Goal: Navigation & Orientation: Find specific page/section

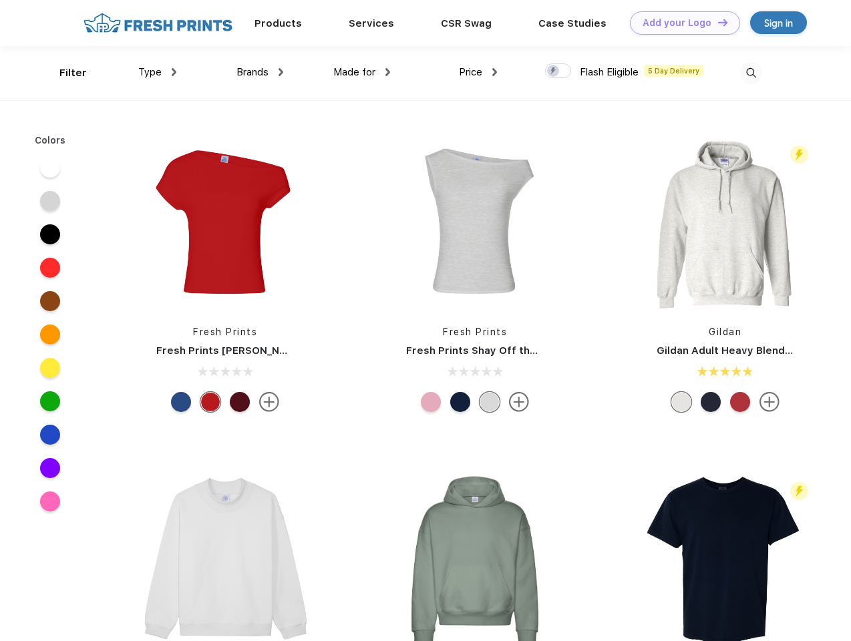
click at [680, 23] on link "Add your Logo Design Tool" at bounding box center [685, 22] width 110 height 23
click at [0, 0] on div "Design Tool" at bounding box center [0, 0] width 0 height 0
click at [716, 22] on link "Add your Logo Design Tool" at bounding box center [685, 22] width 110 height 23
click at [64, 73] on div "Filter" at bounding box center [72, 72] width 27 height 15
click at [158, 72] on span "Type" at bounding box center [149, 72] width 23 height 12
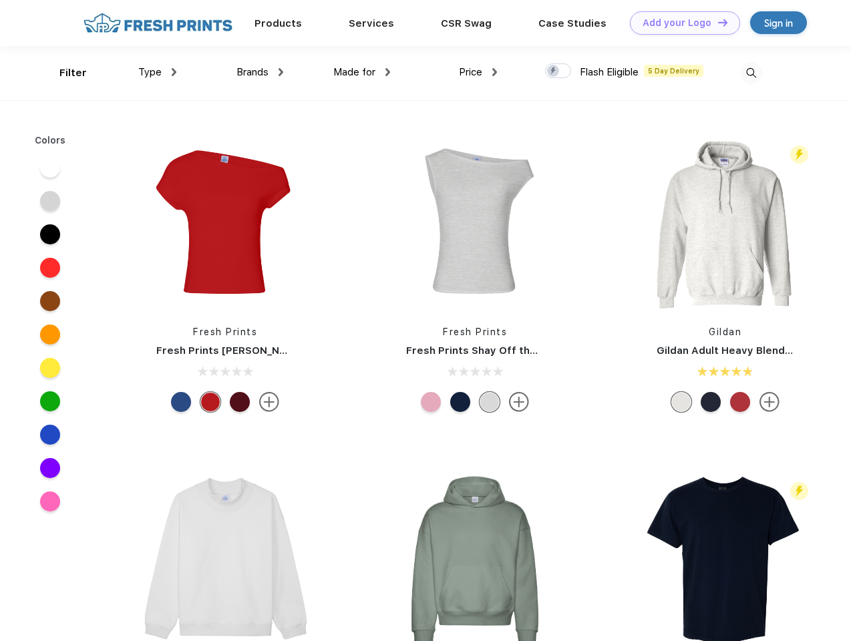
click at [260, 72] on span "Brands" at bounding box center [252, 72] width 32 height 12
click at [362, 72] on span "Made for" at bounding box center [354, 72] width 42 height 12
click at [478, 72] on span "Price" at bounding box center [470, 72] width 23 height 12
click at [558, 71] on div at bounding box center [558, 70] width 26 height 15
click at [553, 71] on input "checkbox" at bounding box center [549, 67] width 9 height 9
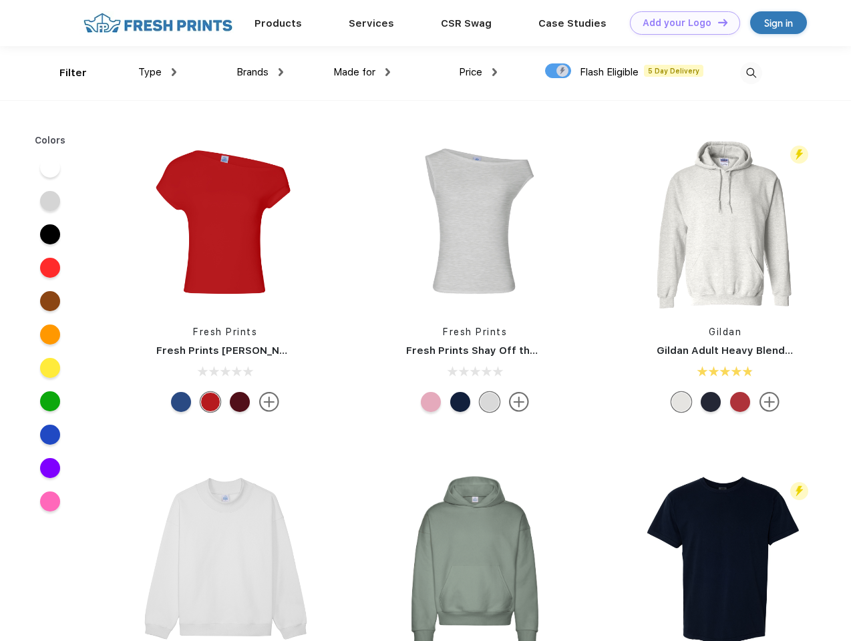
click at [750, 73] on img at bounding box center [751, 73] width 22 height 22
